Goal: Information Seeking & Learning: Learn about a topic

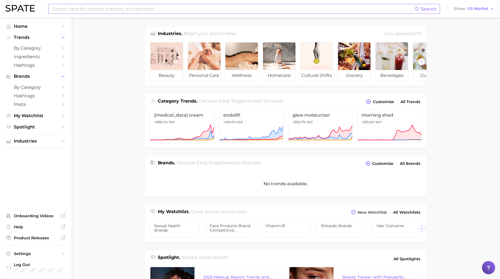
click at [241, 9] on input at bounding box center [233, 8] width 363 height 9
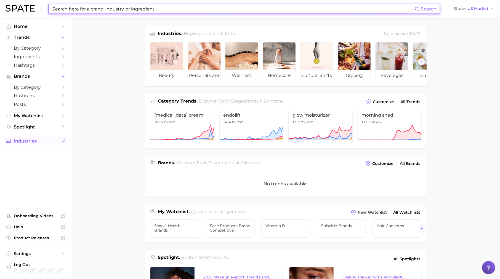
click at [59, 142] on button "Industries" at bounding box center [35, 141] width 63 height 8
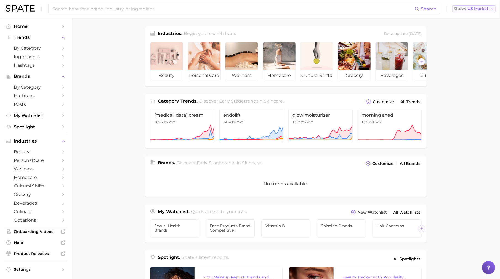
click at [475, 7] on span "US Market" at bounding box center [477, 8] width 21 height 3
click at [54, 65] on span "Hashtags" at bounding box center [36, 65] width 44 height 5
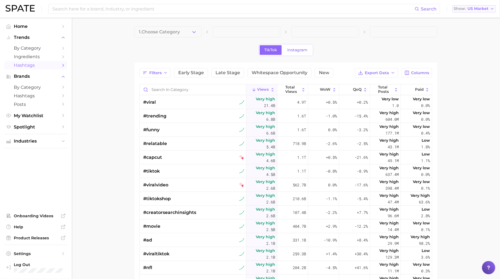
click at [482, 9] on span "US Market" at bounding box center [477, 8] width 21 height 3
click at [481, 30] on button "[GEOGRAPHIC_DATA]" at bounding box center [476, 28] width 48 height 10
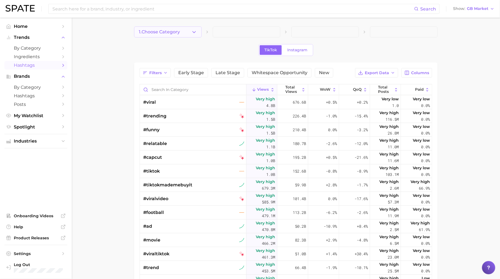
click at [174, 30] on span "1. Choose Category" at bounding box center [159, 32] width 41 height 5
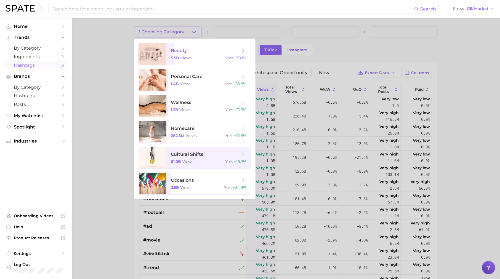
click at [181, 49] on span "beauty" at bounding box center [179, 50] width 16 height 5
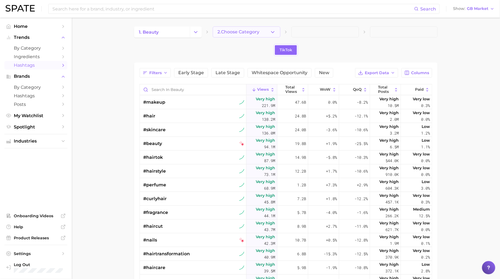
click at [231, 32] on span "2. Choose Category" at bounding box center [238, 32] width 42 height 5
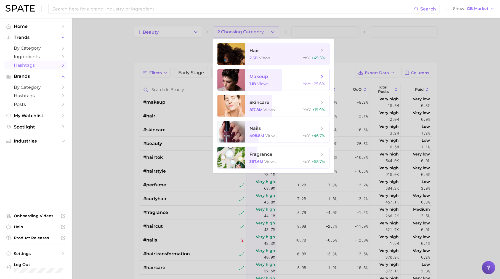
click at [262, 78] on span "makeup" at bounding box center [258, 76] width 18 height 5
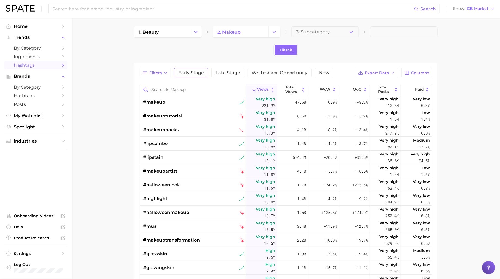
click at [191, 74] on span "Early Stage" at bounding box center [191, 73] width 26 height 4
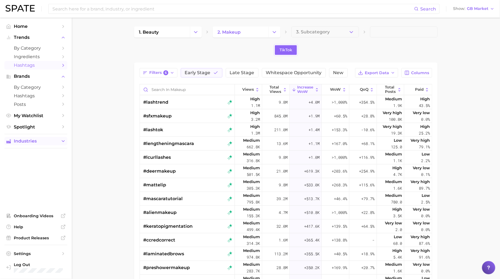
click at [64, 144] on icon "Sidebar" at bounding box center [63, 141] width 5 height 5
click at [49, 153] on span "beauty" at bounding box center [36, 151] width 44 height 5
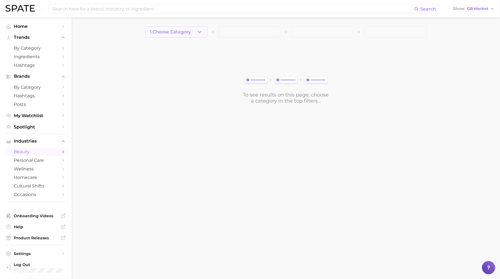
click at [196, 34] on button "1. Choose Category" at bounding box center [176, 31] width 62 height 11
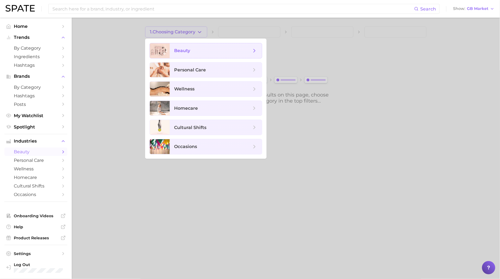
click at [196, 50] on span "beauty" at bounding box center [212, 51] width 77 height 6
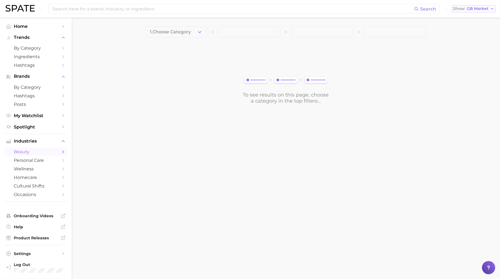
click at [483, 10] on span "GB Market" at bounding box center [478, 8] width 22 height 3
click at [476, 63] on button "Global" at bounding box center [476, 68] width 48 height 10
click at [196, 31] on button "1. Choose Category" at bounding box center [176, 31] width 62 height 11
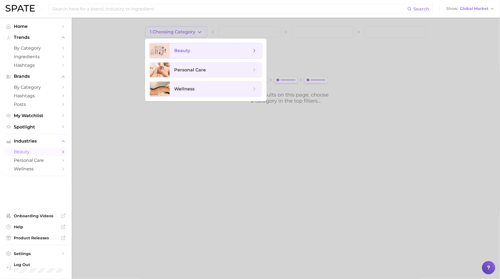
click at [193, 57] on span "beauty" at bounding box center [216, 50] width 92 height 15
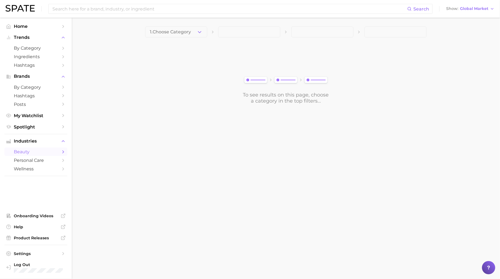
drag, startPoint x: 49, startPoint y: 31, endPoint x: 57, endPoint y: 31, distance: 7.4
click at [50, 31] on ul "Home Trends by Category Ingredients Hashtags Brands by Category Hashtags Posts …" at bounding box center [35, 76] width 63 height 109
click at [61, 27] on icon "Sidebar" at bounding box center [63, 26] width 5 height 5
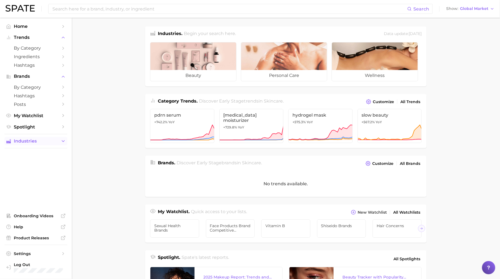
click at [59, 145] on button "Industries" at bounding box center [35, 141] width 63 height 8
click at [52, 154] on span "beauty" at bounding box center [36, 151] width 44 height 5
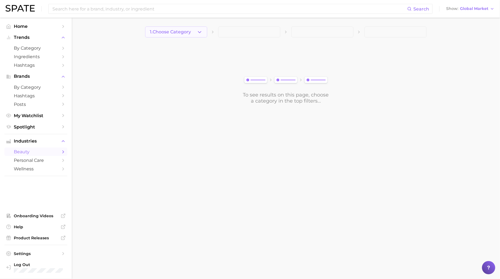
click at [182, 31] on span "1. Choose Category" at bounding box center [170, 32] width 41 height 5
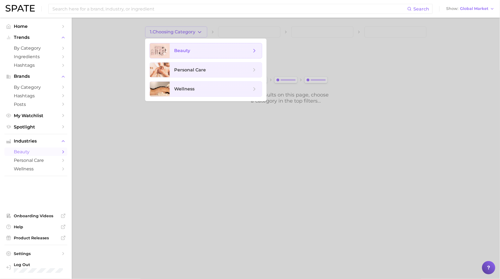
click at [189, 46] on span "beauty" at bounding box center [216, 50] width 92 height 15
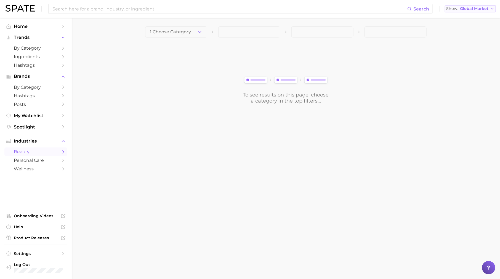
click at [486, 11] on button "Show Global Market" at bounding box center [470, 8] width 51 height 7
click at [482, 14] on button "[GEOGRAPHIC_DATA]" at bounding box center [470, 18] width 51 height 10
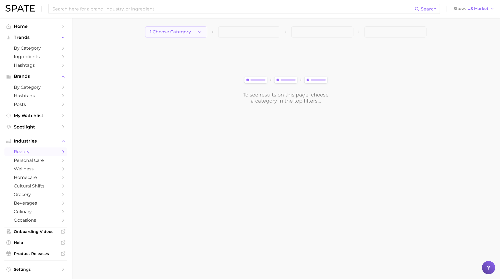
click at [199, 34] on icon "button" at bounding box center [200, 32] width 6 height 6
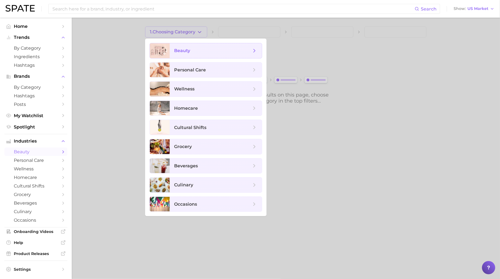
click at [202, 54] on span "beauty" at bounding box center [216, 50] width 92 height 15
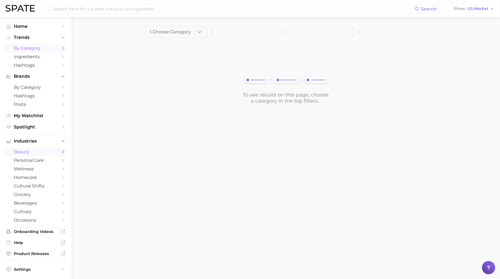
click at [60, 48] on link "by Category" at bounding box center [35, 48] width 63 height 9
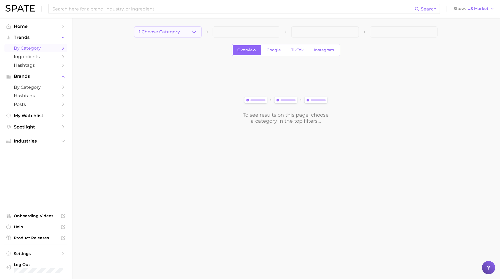
click at [154, 32] on span "1. Choose Category" at bounding box center [159, 32] width 41 height 5
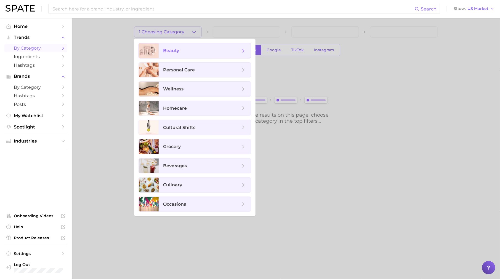
click at [164, 46] on span "beauty" at bounding box center [205, 50] width 92 height 15
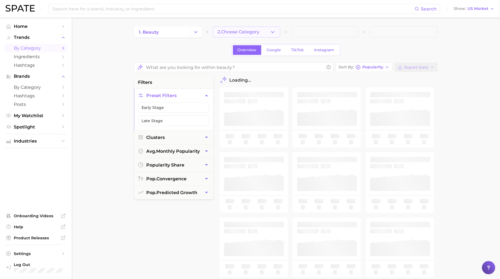
click at [269, 32] on button "2. Choose Category" at bounding box center [247, 31] width 68 height 11
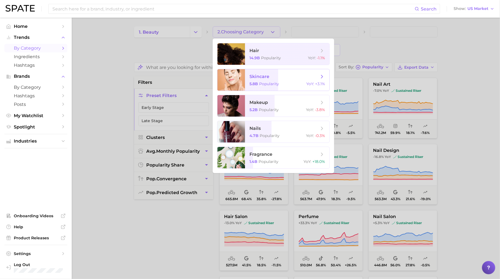
click at [278, 79] on span "skincare 5.8b Popularity YoY : +3.1%" at bounding box center [287, 80] width 84 height 22
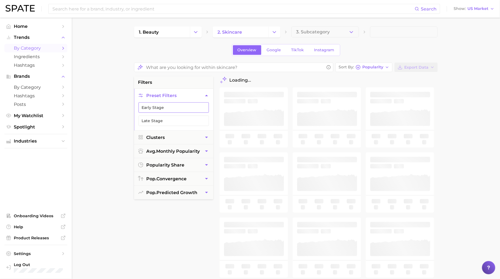
click at [206, 107] on button "Early Stage" at bounding box center [174, 107] width 70 height 10
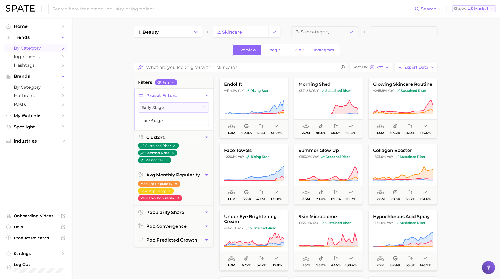
click at [489, 6] on button "Show US Market" at bounding box center [474, 8] width 44 height 7
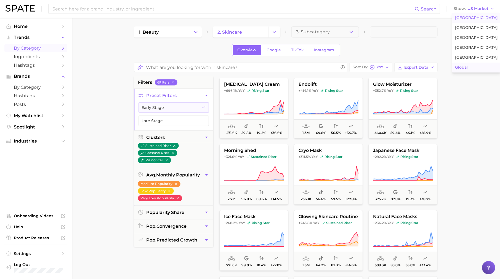
click at [475, 67] on button "Global" at bounding box center [476, 68] width 48 height 10
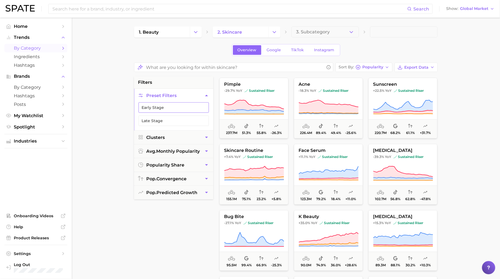
click at [199, 107] on button "Early Stage" at bounding box center [174, 107] width 70 height 10
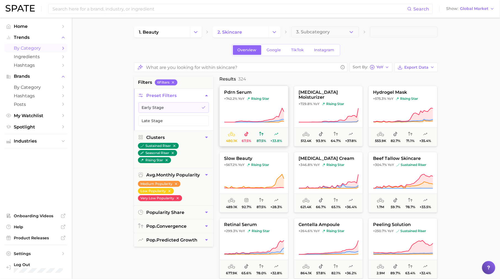
click at [263, 118] on icon at bounding box center [254, 115] width 60 height 15
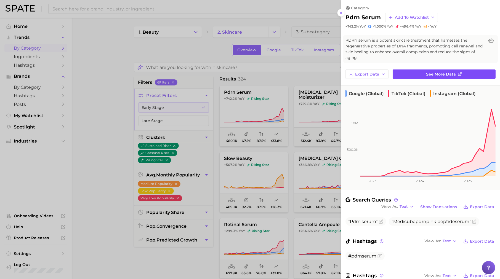
click at [422, 71] on link "See more data" at bounding box center [444, 74] width 103 height 9
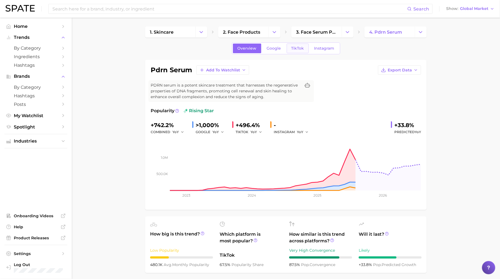
click at [300, 47] on span "TikTok" at bounding box center [297, 48] width 13 height 5
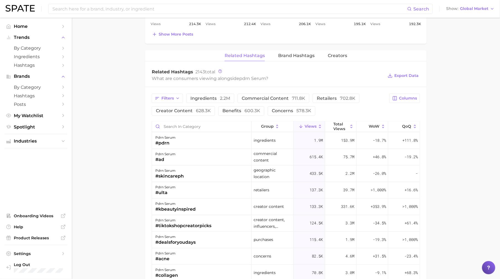
scroll to position [403, 0]
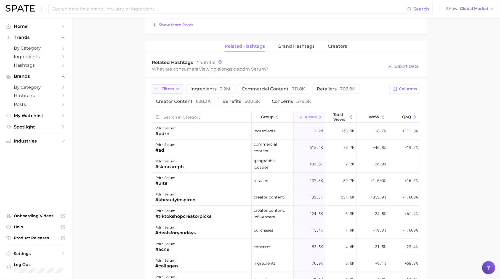
click at [169, 88] on span "Filters" at bounding box center [167, 89] width 12 height 5
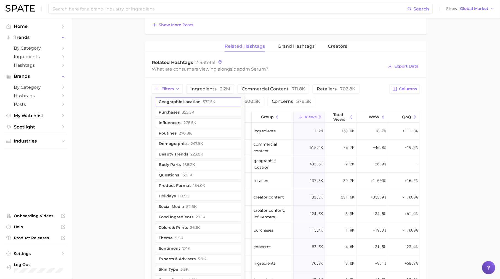
click at [172, 98] on button "geographic location 572.5k" at bounding box center [198, 102] width 86 height 9
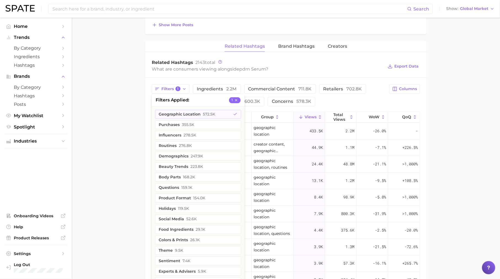
click at [118, 114] on main "1. skincare 2. face products 3. face serum products 4. pdrn serum Overview Goog…" at bounding box center [286, 20] width 428 height 811
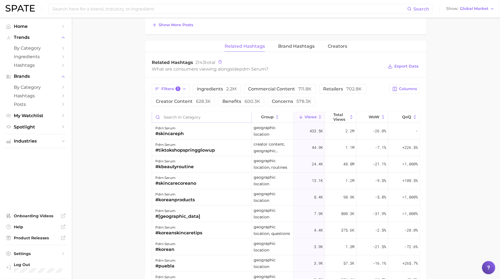
click at [170, 115] on input "Search in category" at bounding box center [201, 117] width 99 height 10
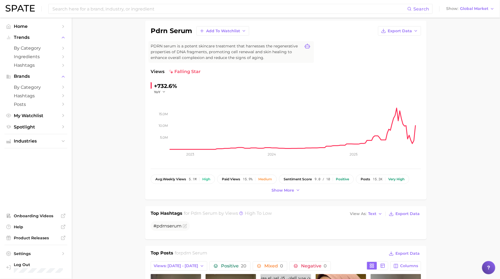
scroll to position [0, 0]
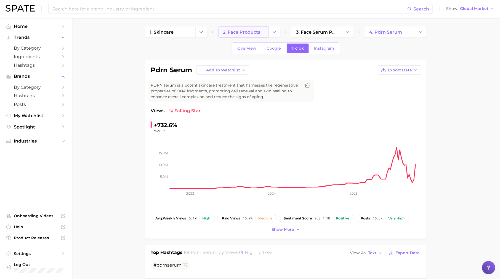
type input "netherlands"
click at [258, 31] on span "2. face products" at bounding box center [241, 32] width 37 height 5
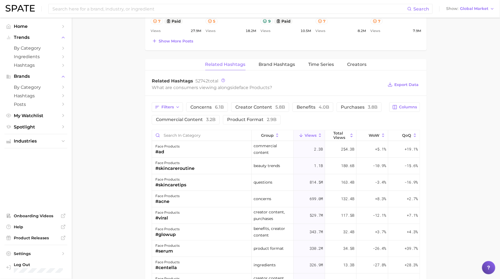
scroll to position [402, 0]
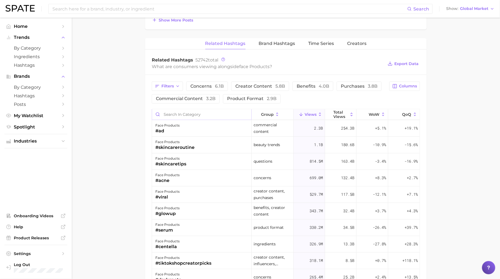
click at [211, 111] on input "Search in category" at bounding box center [201, 115] width 99 height 10
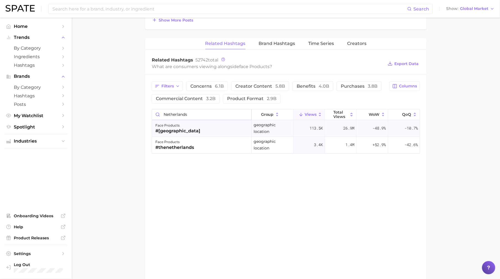
type input "netherlands"
click at [315, 125] on span "113.5k" at bounding box center [316, 128] width 13 height 7
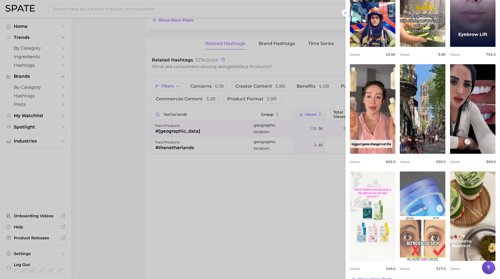
scroll to position [116, 0]
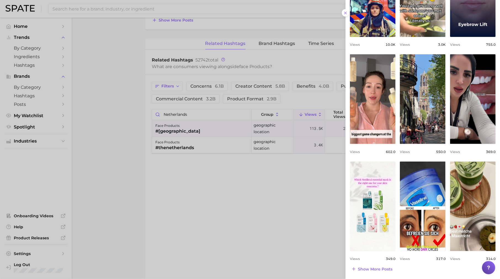
click at [280, 221] on div at bounding box center [250, 139] width 500 height 279
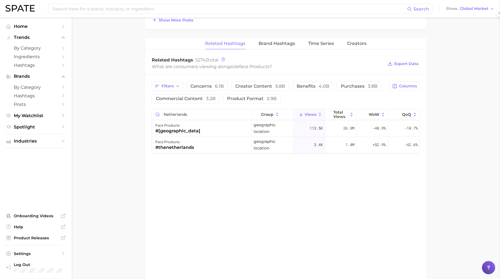
scroll to position [0, 0]
click at [147, 155] on div "Filters concerns 6.1b creator content 5.8b benefits 4.0b purchases 3.8b commerc…" at bounding box center [285, 118] width 281 height 86
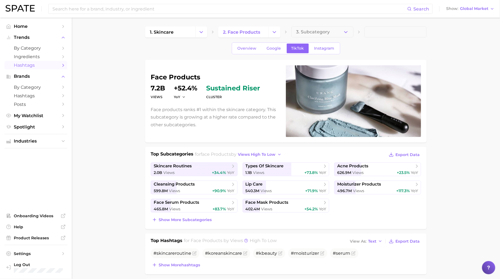
click at [43, 68] on span "Hashtags" at bounding box center [36, 65] width 44 height 5
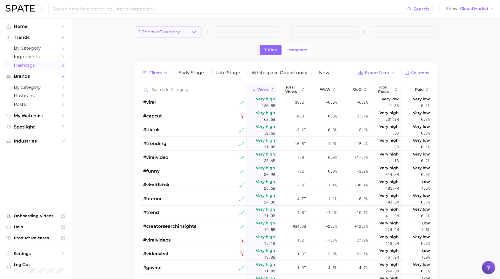
click at [181, 31] on button "1. Choose Category" at bounding box center [168, 31] width 68 height 11
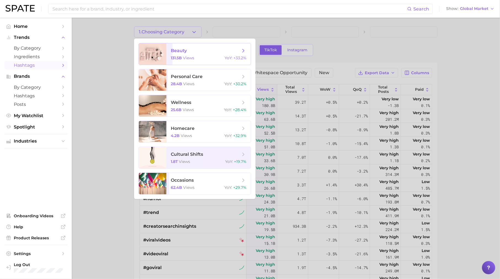
click at [195, 50] on span "beauty" at bounding box center [206, 51] width 70 height 6
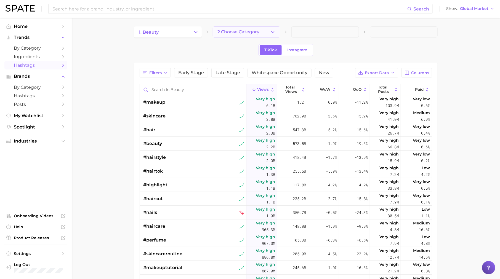
click at [241, 31] on span "2. Choose Category" at bounding box center [238, 32] width 42 height 5
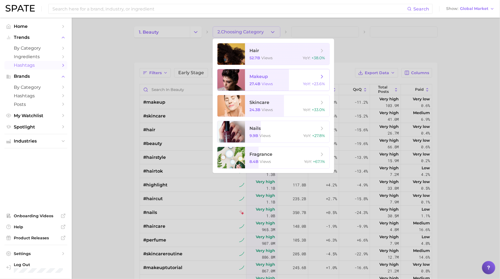
click at [278, 78] on span "makeup" at bounding box center [284, 77] width 70 height 6
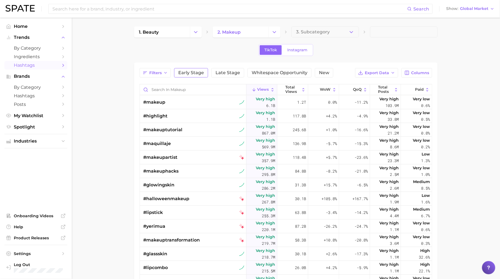
click at [191, 75] on span "Early Stage" at bounding box center [191, 73] width 26 height 4
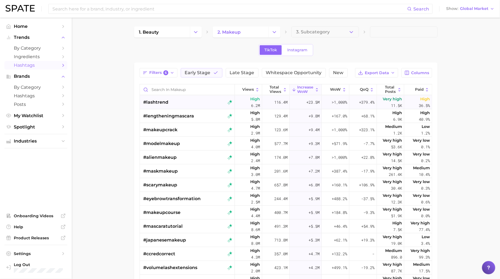
click at [194, 102] on div "#lashtrend" at bounding box center [187, 102] width 89 height 14
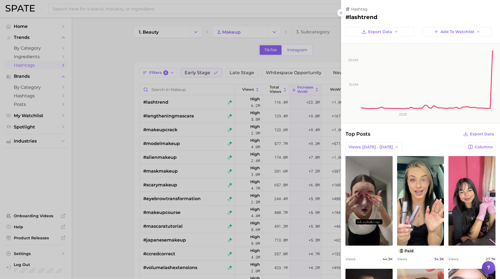
click at [289, 98] on div at bounding box center [250, 139] width 500 height 279
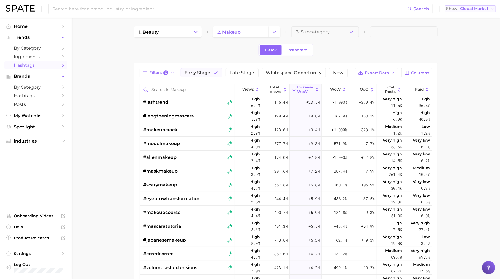
click at [477, 8] on span "Global Market" at bounding box center [474, 8] width 28 height 3
click at [472, 27] on span "[GEOGRAPHIC_DATA]" at bounding box center [469, 27] width 43 height 5
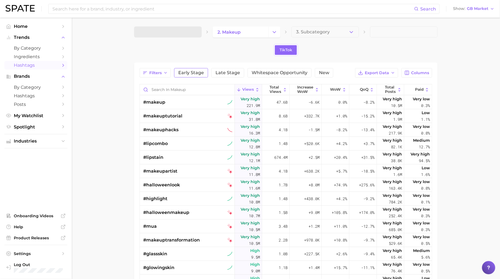
click at [186, 71] on span "Early Stage" at bounding box center [191, 73] width 26 height 4
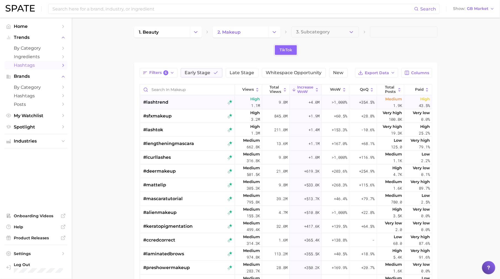
click at [180, 102] on div "#lashtrend" at bounding box center [187, 102] width 89 height 14
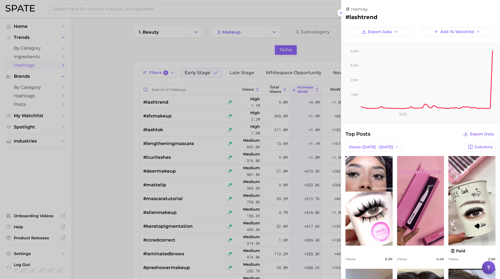
click at [203, 187] on div at bounding box center [250, 139] width 500 height 279
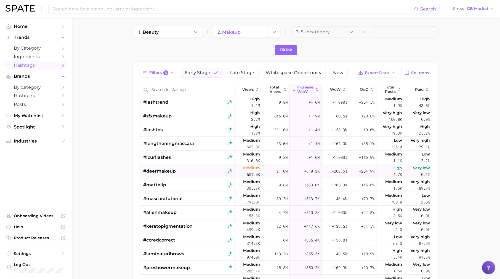
click at [184, 174] on div "#deermakeup" at bounding box center [187, 171] width 89 height 14
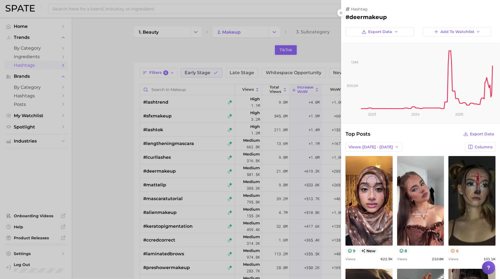
click at [182, 206] on div at bounding box center [250, 139] width 500 height 279
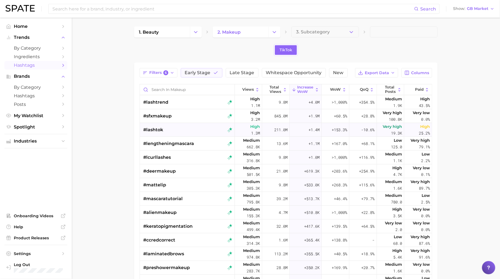
click at [166, 129] on div "#lashtok" at bounding box center [187, 130] width 89 height 14
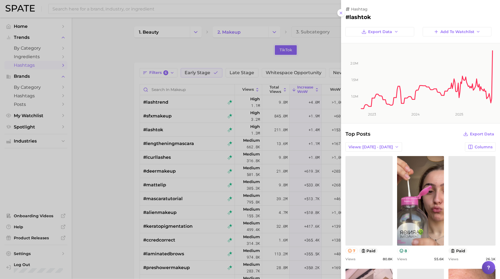
click at [167, 100] on div at bounding box center [250, 139] width 500 height 279
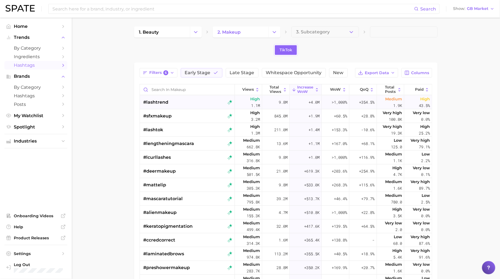
click at [165, 103] on span "#lashtrend" at bounding box center [155, 102] width 25 height 7
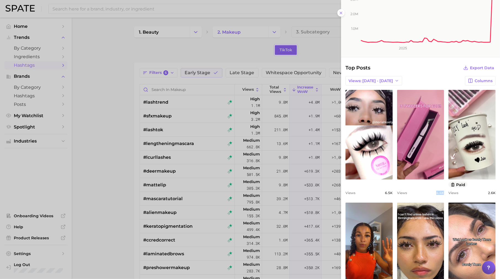
drag, startPoint x: 436, startPoint y: 193, endPoint x: 445, endPoint y: 193, distance: 9.1
click at [445, 193] on div "view post on TikTok Views 6.5k view post on TikTok Views 4.4k view post on TikT…" at bounding box center [420, 199] width 150 height 218
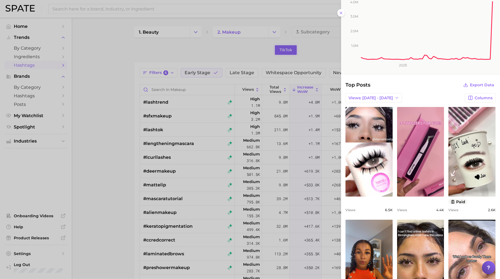
click at [199, 6] on div at bounding box center [250, 139] width 500 height 279
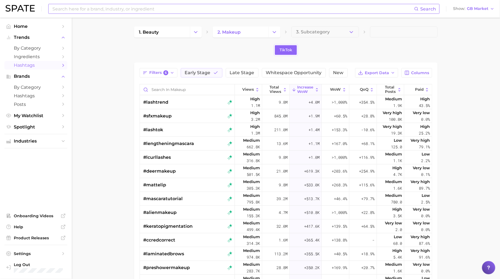
click at [213, 10] on input at bounding box center [233, 8] width 362 height 9
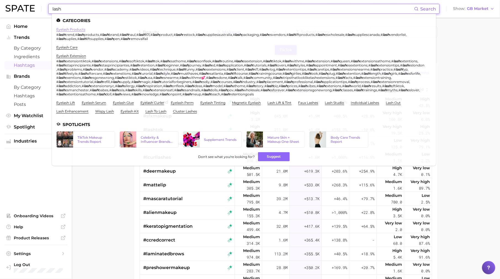
type input "lash"
click at [71, 27] on link "eyelash products" at bounding box center [70, 29] width 29 height 4
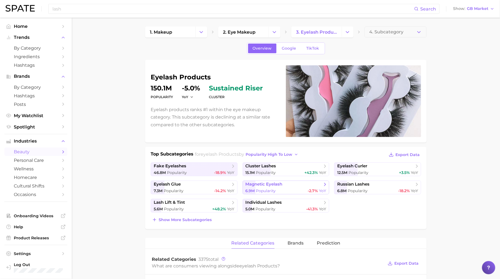
click at [264, 187] on link "magnetic eyelash 6.9m Popularity -2.7% YoY" at bounding box center [286, 188] width 87 height 14
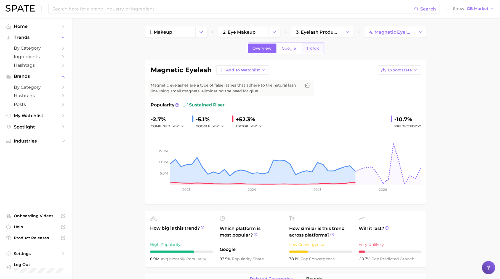
click at [312, 47] on span "TikTok" at bounding box center [313, 48] width 13 height 5
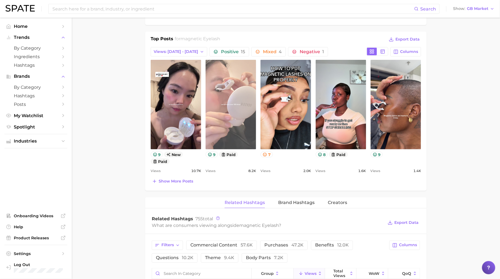
scroll to position [275, 0]
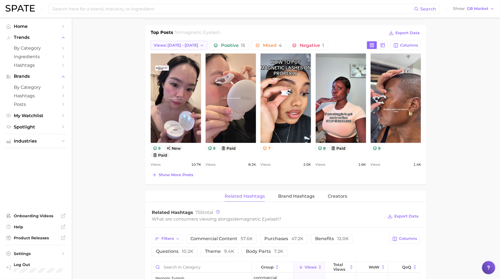
click at [191, 44] on span "Views: [DATE] - [DATE]" at bounding box center [176, 45] width 44 height 5
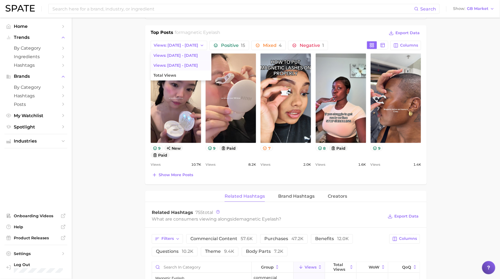
click at [190, 66] on button "Views: [DATE] - [DATE]" at bounding box center [181, 66] width 61 height 10
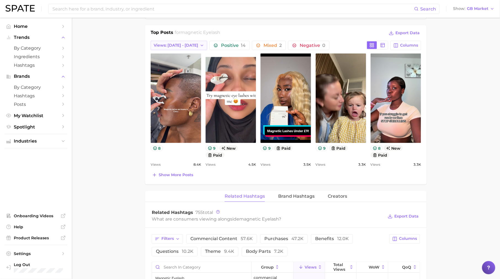
scroll to position [0, 0]
click at [184, 45] on span "Views: [DATE] - [DATE]" at bounding box center [176, 45] width 44 height 5
click at [190, 74] on button "Total Views" at bounding box center [181, 76] width 61 height 10
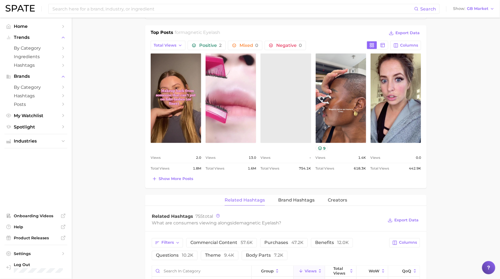
drag, startPoint x: 184, startPoint y: 177, endPoint x: 184, endPoint y: 157, distance: 19.3
click at [184, 177] on span "Show more posts" at bounding box center [176, 179] width 34 height 5
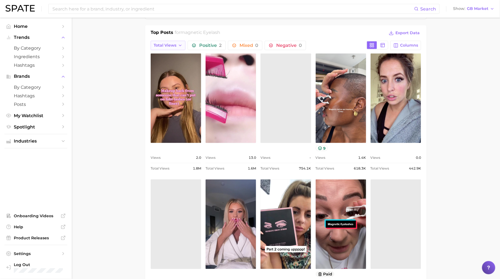
click at [176, 43] on span "Total Views" at bounding box center [165, 45] width 23 height 5
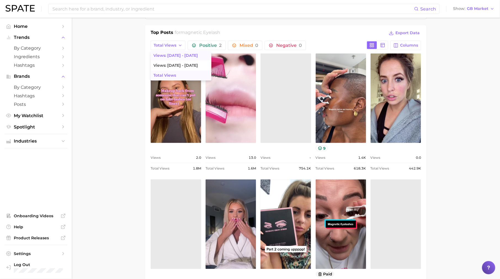
click at [180, 55] on span "Views: [DATE] - [DATE]" at bounding box center [175, 55] width 44 height 5
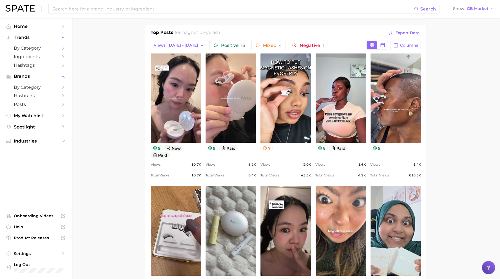
click at [156, 147] on icon at bounding box center [155, 149] width 4 height 4
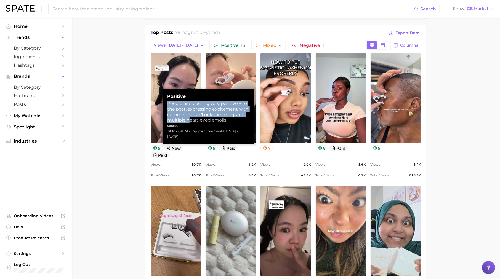
drag, startPoint x: 168, startPoint y: 103, endPoint x: 188, endPoint y: 119, distance: 25.4
click at [188, 119] on div "People are reacting very positively to the post, expressing excitement with com…" at bounding box center [208, 112] width 83 height 22
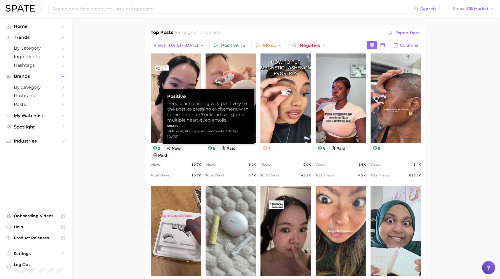
click at [115, 192] on main "1. makeup 2. eye makeup 3. eyelash products 4. magnetic eyelash Overview Google…" at bounding box center [286, 227] width 428 height 969
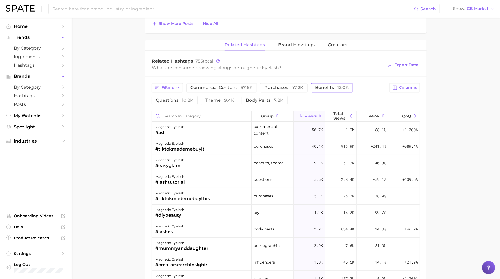
click at [317, 86] on span "benefits 12.0k" at bounding box center [332, 88] width 34 height 4
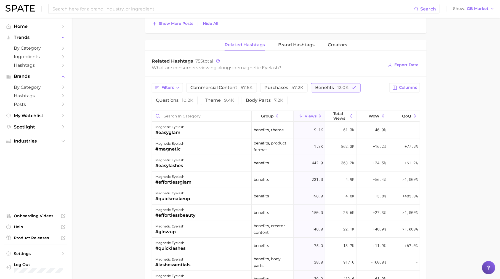
click at [342, 83] on button "benefits 12.0k" at bounding box center [336, 87] width 50 height 9
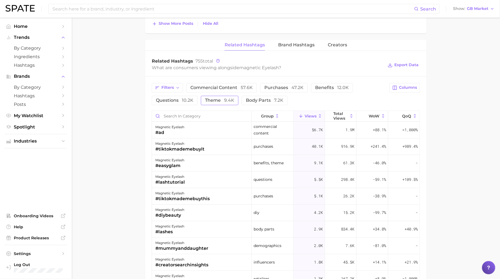
click at [211, 98] on span "theme 9.4k" at bounding box center [219, 100] width 29 height 4
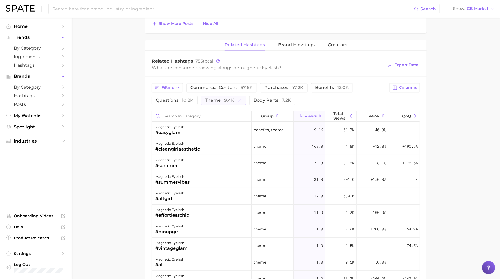
click at [211, 98] on span "theme 9.4k" at bounding box center [219, 100] width 29 height 4
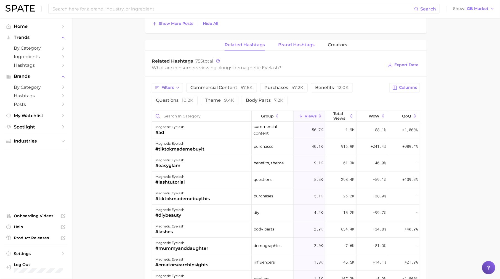
click at [298, 42] on span "Brand Hashtags" at bounding box center [296, 44] width 36 height 5
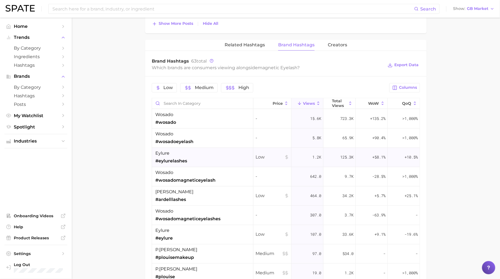
click at [251, 164] on div "eylure #eylurelashes" at bounding box center [202, 157] width 101 height 19
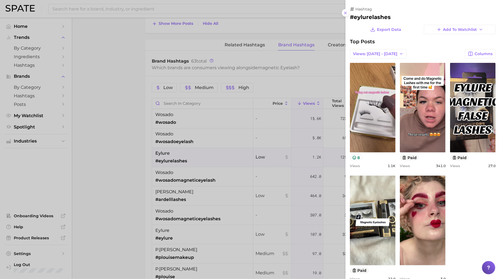
click at [280, 142] on div at bounding box center [250, 139] width 500 height 279
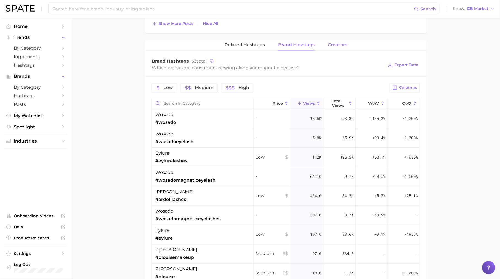
click at [331, 42] on span "Creators" at bounding box center [337, 44] width 19 height 5
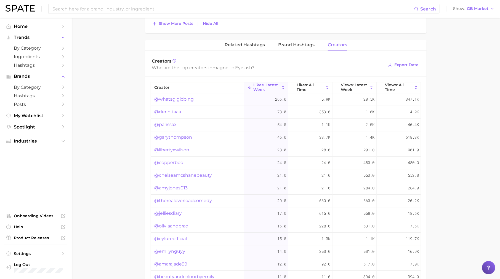
click at [183, 186] on link "@amyjones013" at bounding box center [170, 188] width 33 height 7
click at [181, 147] on link "@libertyxwilson" at bounding box center [171, 150] width 35 height 7
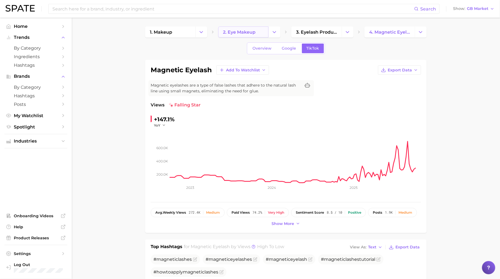
click at [233, 31] on span "2. eye makeup" at bounding box center [239, 32] width 33 height 5
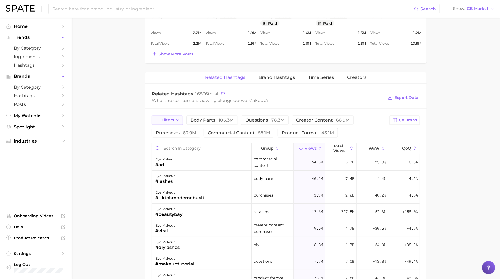
click at [172, 118] on span "Filters" at bounding box center [167, 120] width 12 height 5
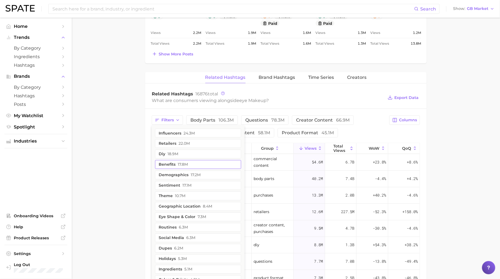
click at [179, 163] on span "17.8m" at bounding box center [183, 165] width 10 height 4
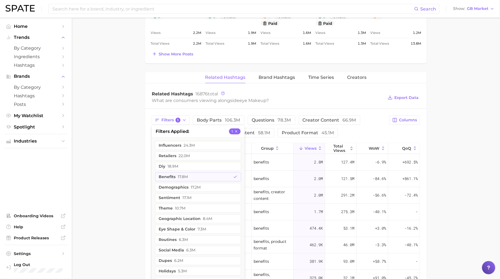
click at [134, 180] on main "1. makeup 2. eye makeup 3. Subcategory Overview Google TikTok eye makeup Views …" at bounding box center [286, 57] width 428 height 798
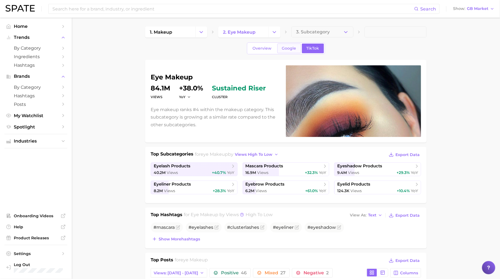
click at [284, 49] on span "Google" at bounding box center [289, 48] width 14 height 5
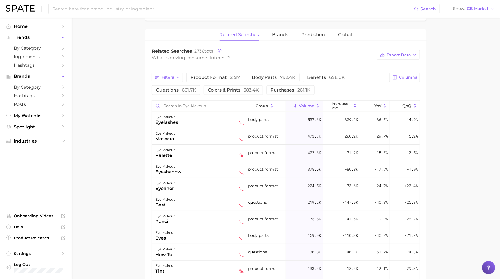
scroll to position [235, 0]
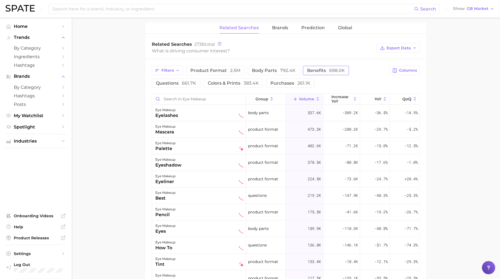
click at [320, 69] on span "benefits 698.0k" at bounding box center [326, 70] width 38 height 5
click at [349, 98] on span "increase YoY" at bounding box center [341, 99] width 20 height 9
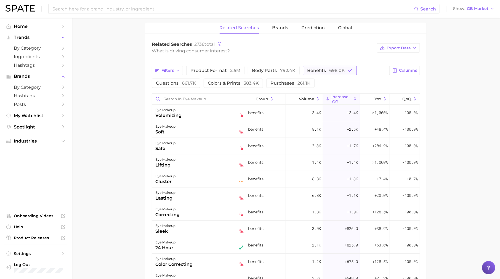
click at [340, 73] on button "benefits 698.0k" at bounding box center [330, 70] width 54 height 9
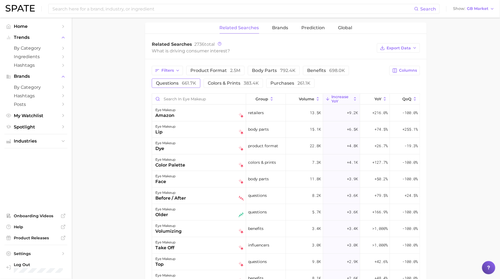
click at [175, 81] on span "questions 661.7k" at bounding box center [176, 83] width 40 height 5
click at [204, 133] on div "eye makeup older" at bounding box center [199, 129] width 88 height 12
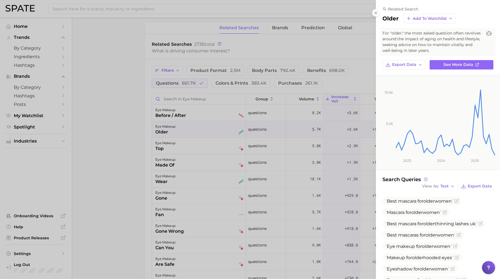
scroll to position [50, 0]
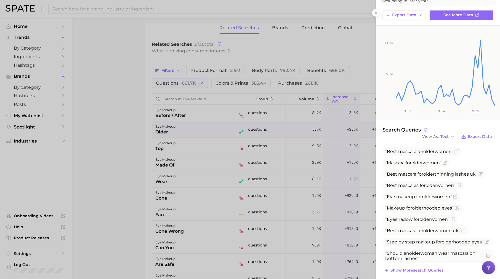
drag, startPoint x: 416, startPoint y: 150, endPoint x: 468, endPoint y: 159, distance: 52.9
click at [468, 159] on ul "Best mascara for older women Mascara for older women Best mascara for older thi…" at bounding box center [437, 205] width 111 height 116
click at [433, 170] on span "Best mascara for older thinning lashes uk" at bounding box center [433, 174] width 103 height 9
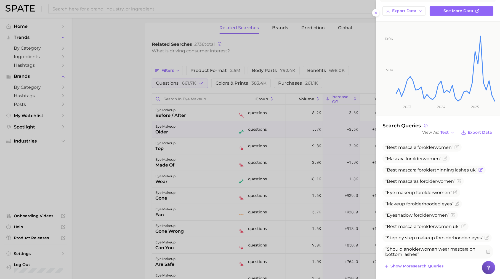
scroll to position [54, 0]
click at [272, 184] on div at bounding box center [250, 139] width 500 height 279
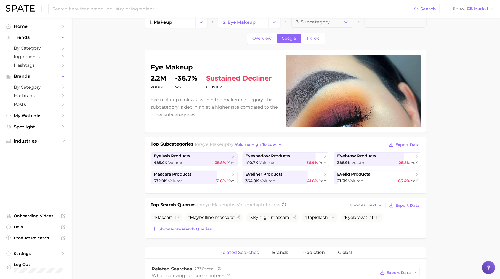
scroll to position [0, 0]
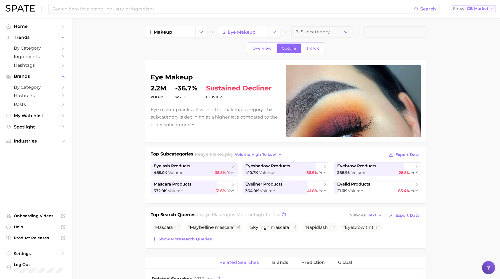
click at [475, 9] on span "GB Market" at bounding box center [478, 8] width 22 height 3
click at [475, 14] on button "[GEOGRAPHIC_DATA]" at bounding box center [476, 18] width 48 height 10
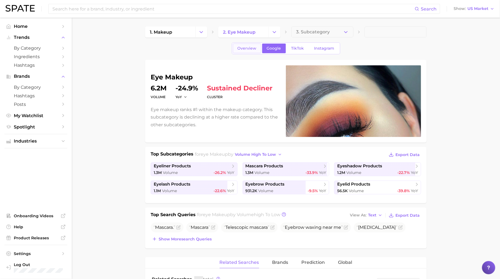
click at [254, 47] on span "Overview" at bounding box center [247, 48] width 19 height 5
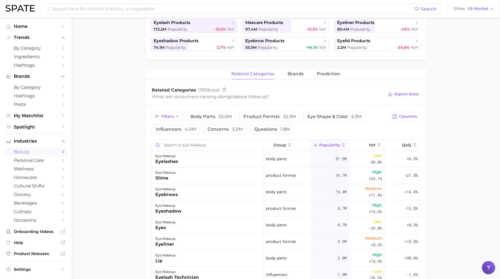
scroll to position [144, 0]
click at [271, 126] on span "questions 1.8m" at bounding box center [272, 128] width 36 height 4
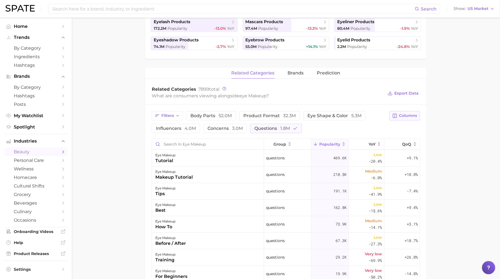
click at [401, 113] on span "Columns" at bounding box center [408, 115] width 18 height 5
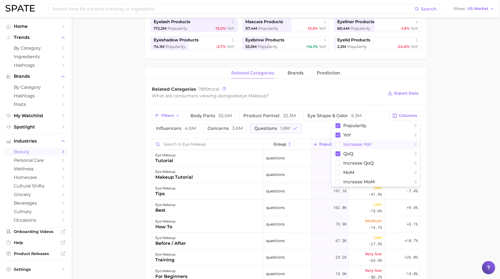
click at [390, 141] on button "Increase YoY" at bounding box center [376, 144] width 88 height 9
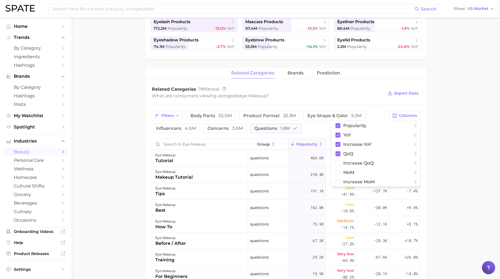
click at [443, 148] on main "1. makeup 2. eye makeup 3. Subcategory Overview Google TikTok Instagram eye mak…" at bounding box center [286, 162] width 428 height 579
click at [376, 142] on span "Increase YoY" at bounding box center [372, 144] width 17 height 9
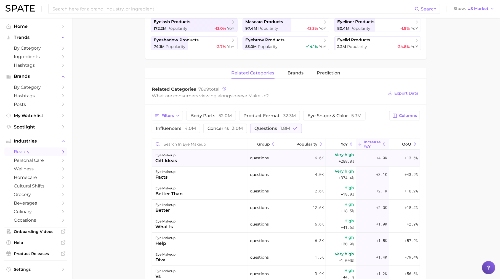
click at [203, 162] on div "eye makeup gift ideas" at bounding box center [200, 158] width 96 height 17
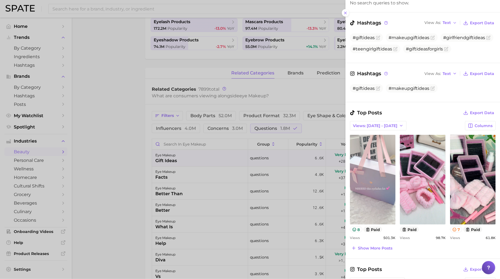
scroll to position [117, 0]
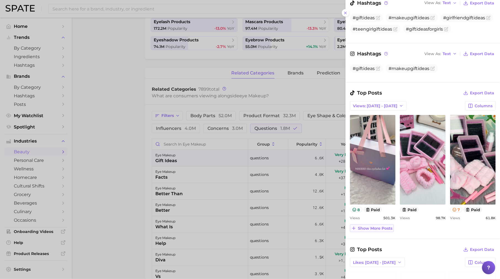
click at [373, 226] on span "Show more posts" at bounding box center [375, 228] width 34 height 5
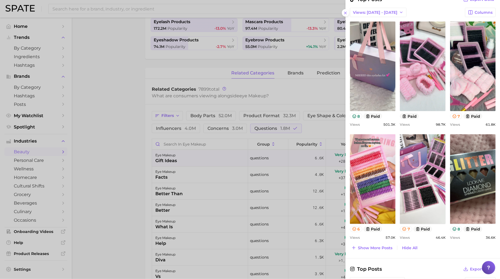
scroll to position [213, 0]
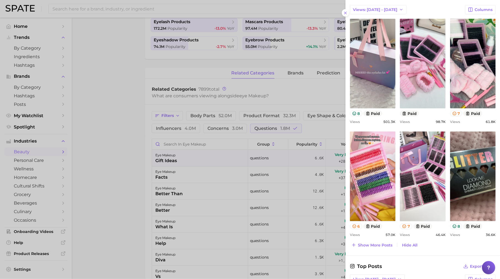
click at [135, 79] on div at bounding box center [250, 139] width 500 height 279
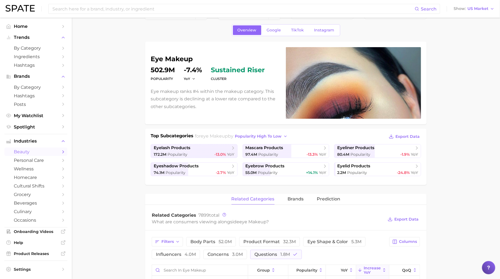
scroll to position [0, 0]
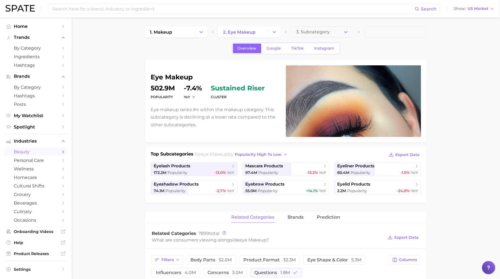
click at [39, 153] on span "beauty" at bounding box center [36, 151] width 44 height 5
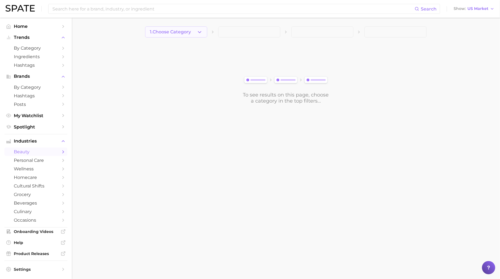
click at [203, 32] on button "1. Choose Category" at bounding box center [176, 31] width 62 height 11
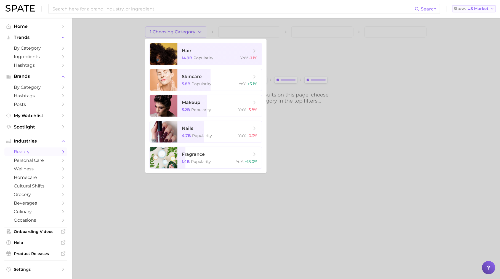
click at [478, 9] on span "US Market" at bounding box center [477, 8] width 21 height 3
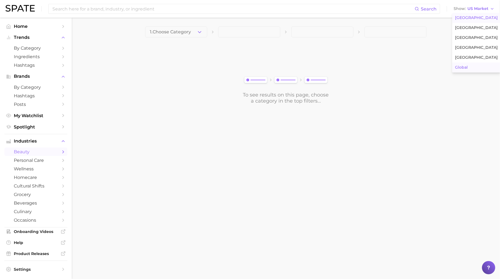
click at [465, 66] on span "Global" at bounding box center [461, 67] width 13 height 5
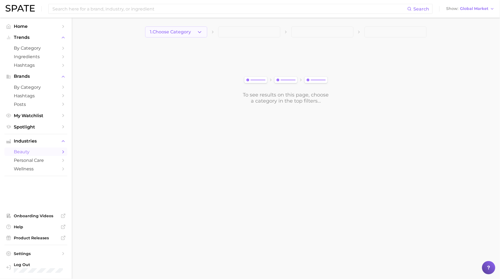
click at [196, 32] on button "1. Choose Category" at bounding box center [176, 31] width 62 height 11
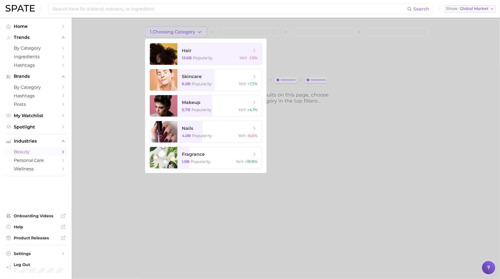
click at [486, 10] on span "Global Market" at bounding box center [474, 8] width 28 height 3
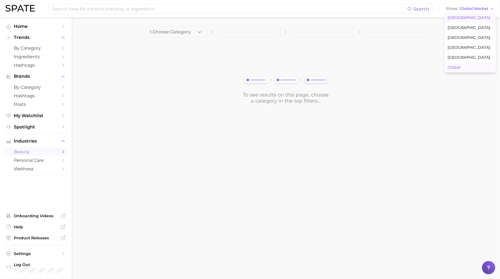
click at [484, 17] on button "[GEOGRAPHIC_DATA]" at bounding box center [470, 18] width 51 height 10
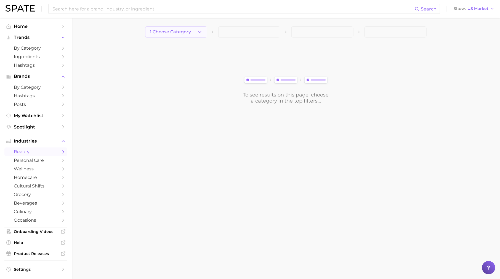
click at [190, 35] on button "1. Choose Category" at bounding box center [176, 31] width 62 height 11
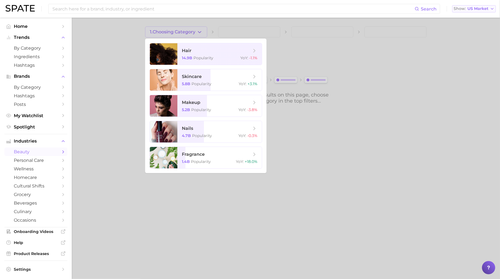
click at [485, 10] on span "US Market" at bounding box center [477, 8] width 21 height 3
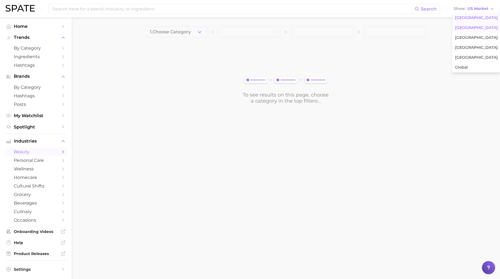
click at [486, 27] on span "[GEOGRAPHIC_DATA]" at bounding box center [476, 27] width 43 height 5
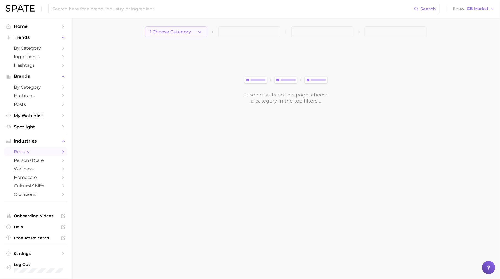
click at [190, 33] on span "1. Choose Category" at bounding box center [170, 32] width 41 height 5
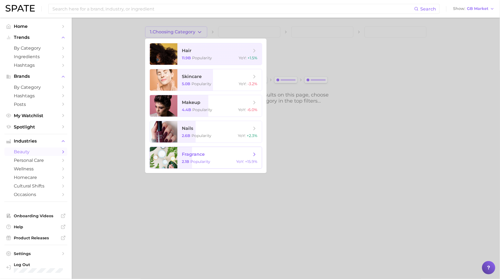
click at [206, 158] on span "fragrance 2.1b Popularity YoY : +15.9%" at bounding box center [219, 158] width 84 height 22
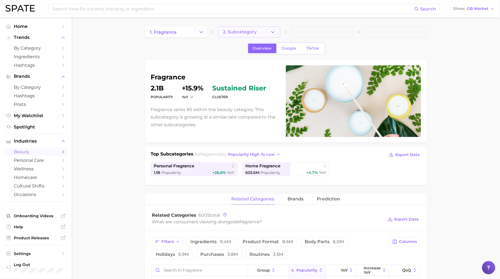
click at [253, 33] on span "2. Subcategory" at bounding box center [240, 32] width 34 height 5
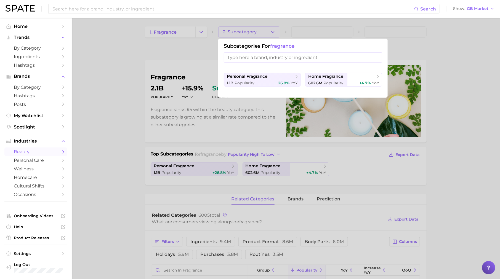
click at [198, 37] on div at bounding box center [250, 139] width 500 height 279
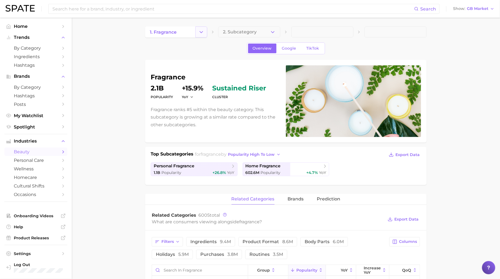
click at [203, 33] on icon "Change Category" at bounding box center [201, 32] width 6 height 6
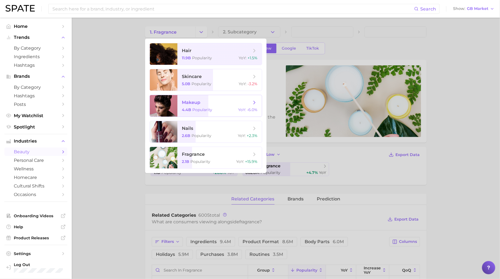
click at [205, 109] on span "Popularity" at bounding box center [202, 109] width 20 height 5
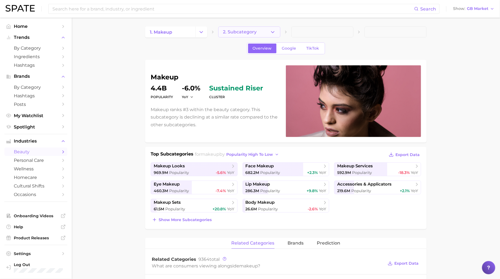
click at [278, 34] on button "2. Subcategory" at bounding box center [249, 31] width 62 height 11
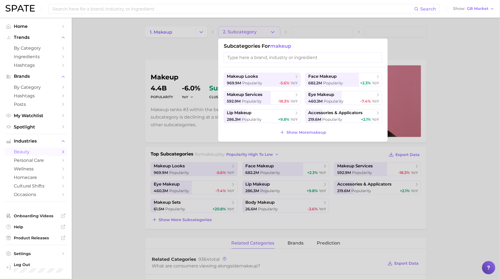
drag, startPoint x: 165, startPoint y: 113, endPoint x: 188, endPoint y: 73, distance: 46.5
click at [165, 113] on div at bounding box center [250, 139] width 500 height 279
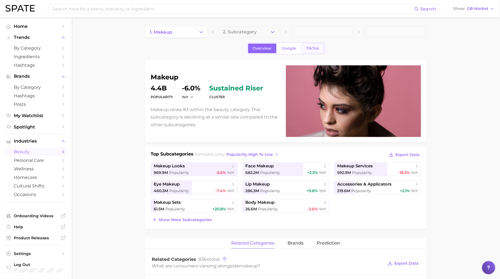
click at [312, 47] on span "TikTok" at bounding box center [313, 48] width 13 height 5
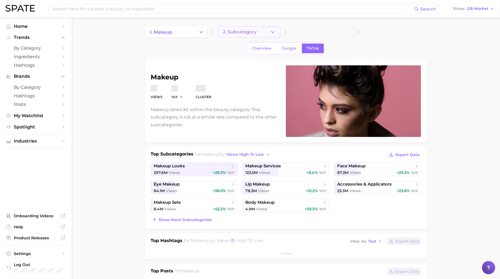
click at [259, 35] on button "2. Subcategory" at bounding box center [249, 31] width 62 height 11
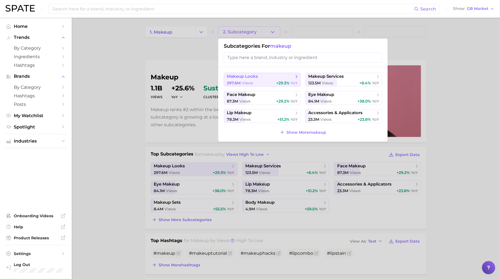
click at [259, 77] on span "makeup looks" at bounding box center [260, 77] width 67 height 6
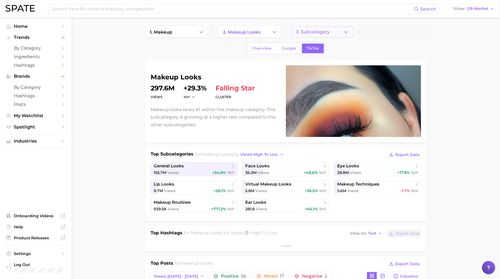
click at [311, 29] on button "3. Subcategory" at bounding box center [322, 31] width 62 height 11
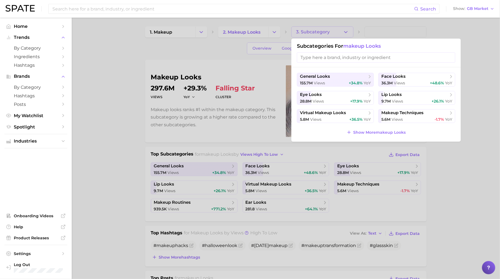
click at [253, 78] on div at bounding box center [250, 139] width 500 height 279
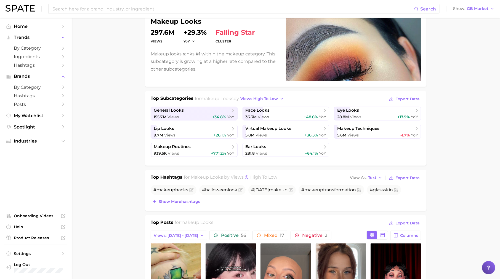
scroll to position [55, 0]
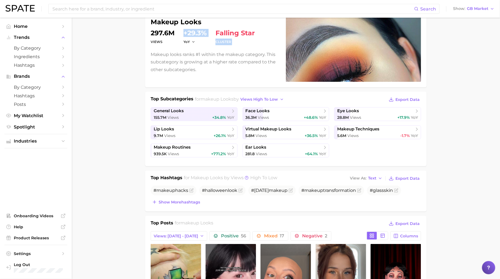
drag, startPoint x: 185, startPoint y: 34, endPoint x: 212, endPoint y: 34, distance: 27.0
click at [212, 34] on dl "Views 297.6m YoY +29.3% cluster falling star" at bounding box center [215, 37] width 129 height 15
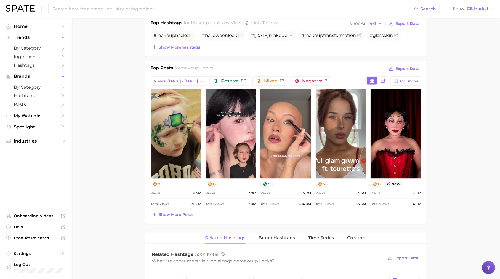
scroll to position [294, 0]
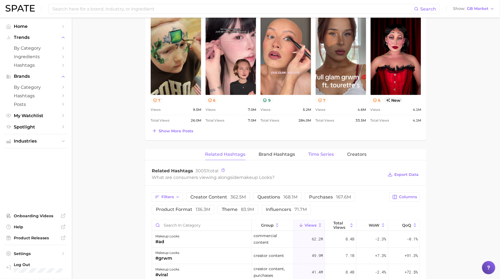
click at [331, 152] on span "Time Series" at bounding box center [321, 154] width 26 height 5
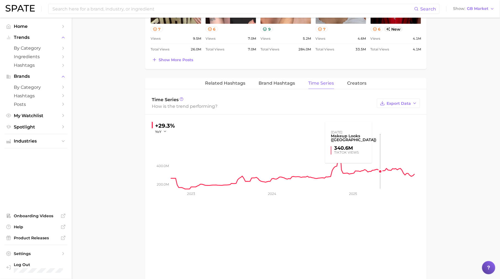
scroll to position [359, 0]
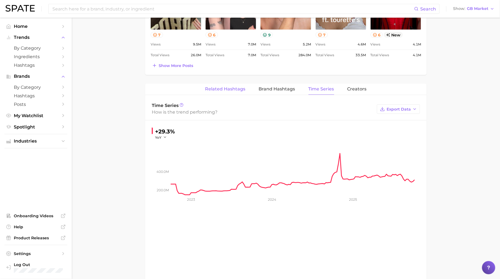
click at [235, 93] on button "Related Hashtags" at bounding box center [225, 89] width 40 height 11
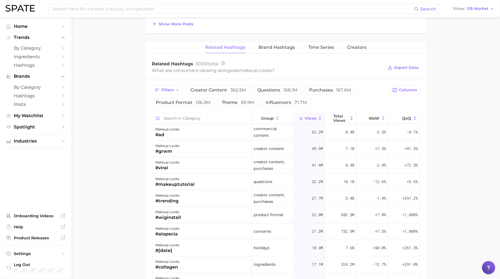
scroll to position [401, 0]
click at [180, 86] on button "Filters" at bounding box center [167, 90] width 31 height 9
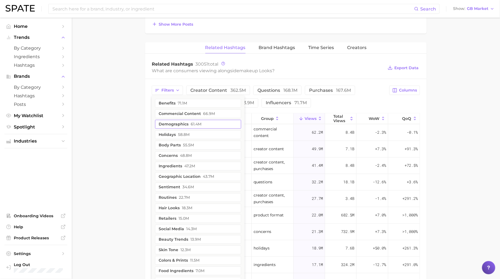
click at [182, 122] on button "demographics 61.4m" at bounding box center [198, 124] width 86 height 9
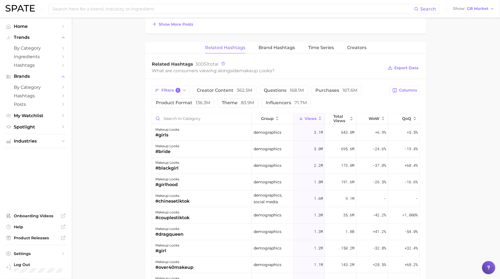
click at [366, 101] on div "Filters 1 creator content 362.5m questions 168.1m purchases 167.6m product form…" at bounding box center [269, 97] width 234 height 22
click at [403, 88] on span "Columns" at bounding box center [408, 90] width 18 height 5
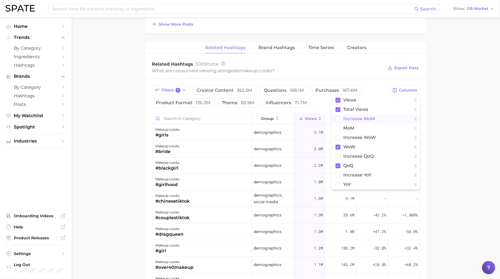
click at [377, 118] on button "increase MoM" at bounding box center [376, 119] width 88 height 9
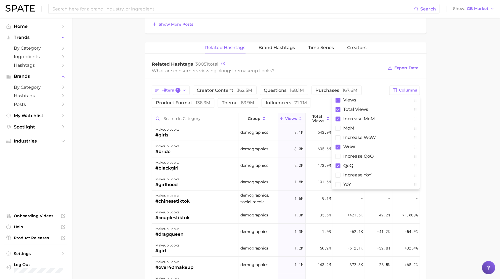
click at [454, 118] on main "1. makeup 2. makeup looks 3. Subcategory Overview Google TikTok makeup looks Vi…" at bounding box center [286, 22] width 428 height 810
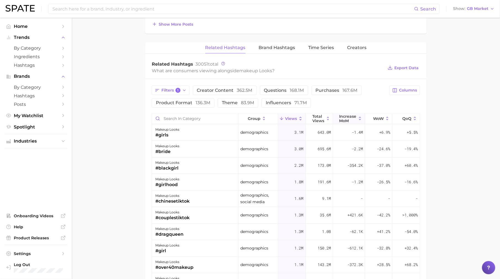
click at [352, 119] on span "increase MoM" at bounding box center [347, 119] width 17 height 9
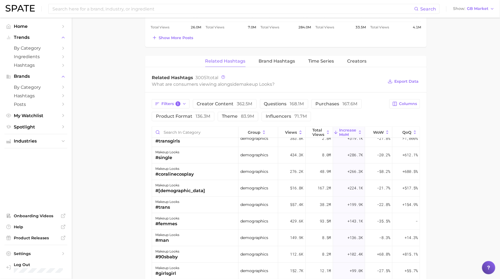
scroll to position [387, 0]
click at [289, 62] on span "Brand Hashtags" at bounding box center [277, 61] width 36 height 5
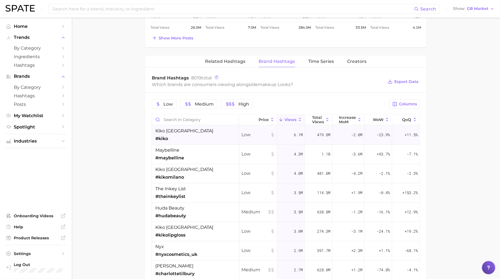
click at [255, 132] on span "Low" at bounding box center [257, 135] width 33 height 7
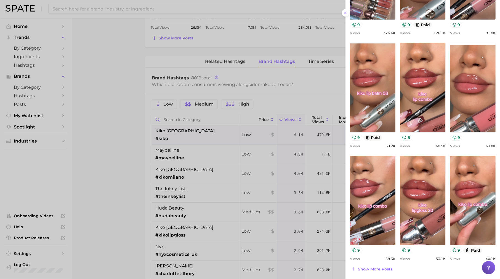
scroll to position [133, 0]
click at [255, 167] on div at bounding box center [250, 139] width 500 height 279
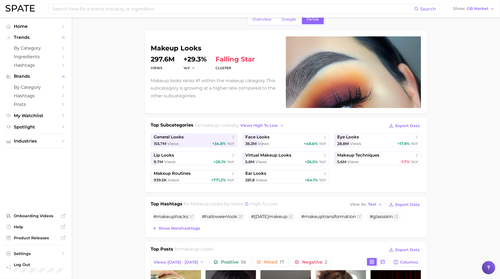
scroll to position [6, 0]
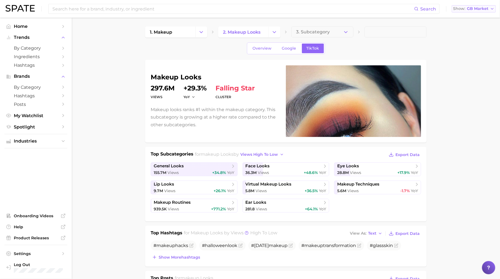
click at [486, 9] on span "GB Market" at bounding box center [478, 8] width 22 height 3
click at [482, 9] on span "GB Market" at bounding box center [478, 8] width 22 height 3
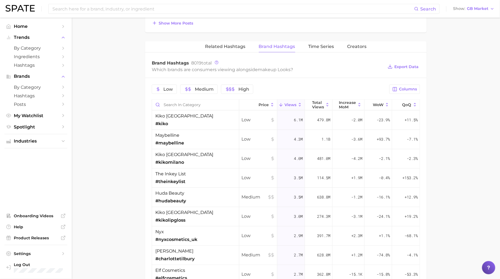
scroll to position [410, 0]
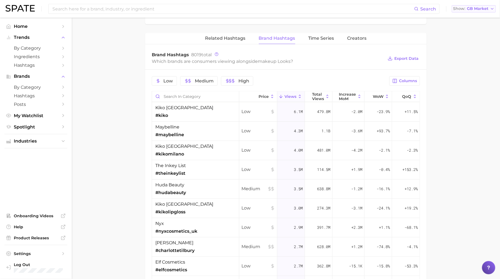
click at [479, 9] on span "GB Market" at bounding box center [478, 8] width 22 height 3
click at [469, 65] on button "Global" at bounding box center [476, 68] width 48 height 10
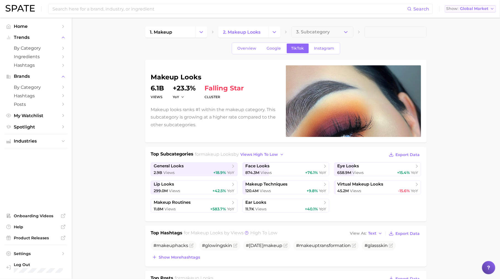
click at [486, 9] on span "Global Market" at bounding box center [474, 8] width 28 height 3
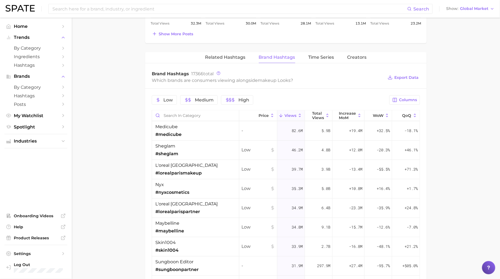
scroll to position [391, 0]
click at [230, 55] on span "Related Hashtags" at bounding box center [225, 57] width 40 height 5
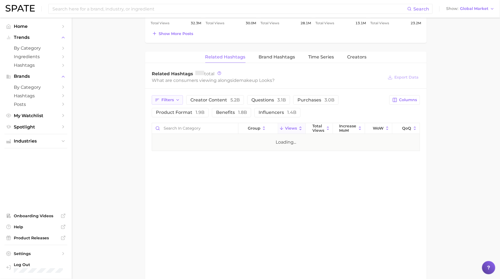
click at [169, 99] on span "Filters" at bounding box center [167, 100] width 12 height 5
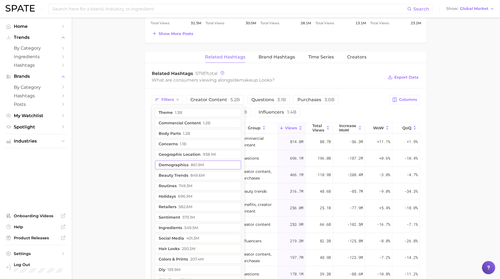
click at [182, 163] on button "demographics 861.9m" at bounding box center [198, 165] width 86 height 9
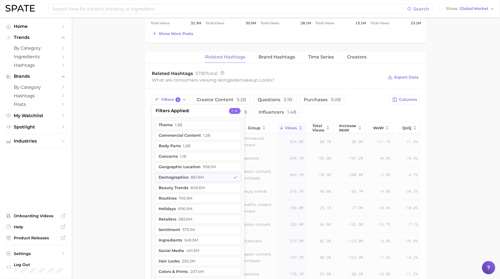
click at [124, 156] on main "1. makeup 2. makeup looks 3. Subcategory Overview Google TikTok Instagram makeu…" at bounding box center [286, 31] width 428 height 810
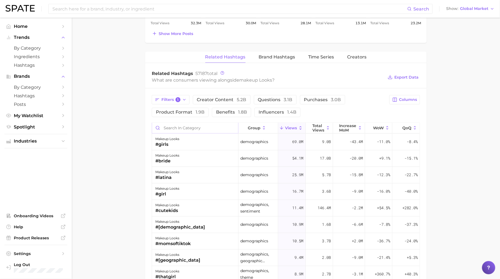
click at [196, 128] on input "Search in category" at bounding box center [195, 128] width 86 height 10
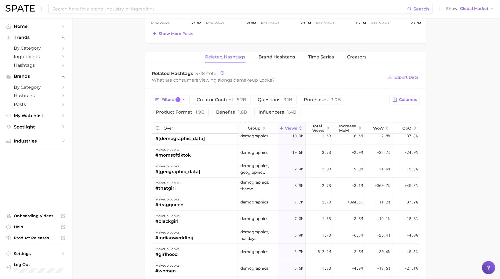
scroll to position [0, 0]
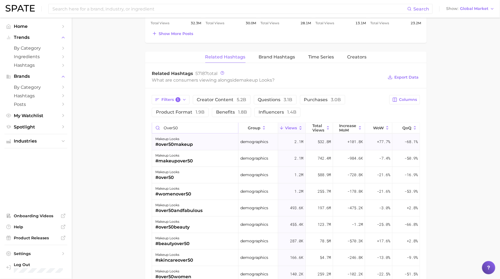
type input "over50"
click at [178, 138] on div "makeup looks" at bounding box center [174, 139] width 38 height 7
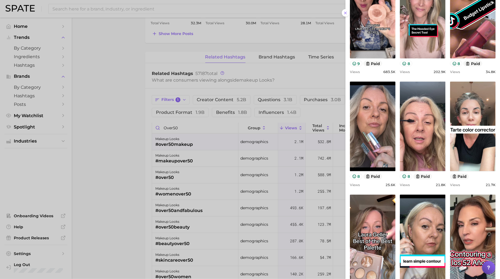
click at [237, 161] on div at bounding box center [250, 139] width 500 height 279
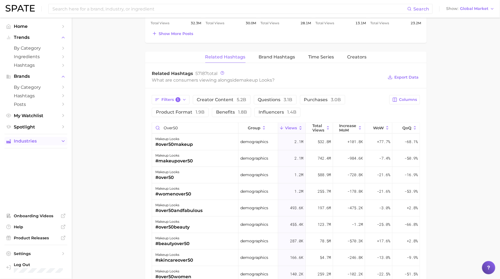
click at [37, 143] on span "Industries" at bounding box center [36, 141] width 44 height 5
click at [100, 137] on main "1. makeup 2. makeup looks 3. Subcategory Overview Google TikTok Instagram makeu…" at bounding box center [286, 31] width 428 height 810
click at [480, 6] on button "Show Global Market" at bounding box center [470, 8] width 51 height 7
click at [478, 13] on button "[GEOGRAPHIC_DATA]" at bounding box center [470, 18] width 51 height 10
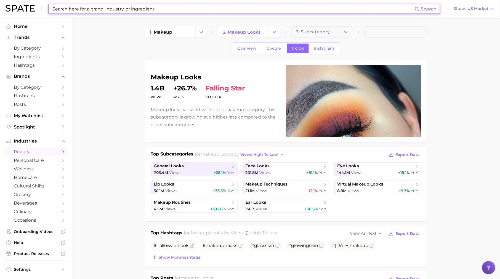
click at [156, 6] on input at bounding box center [233, 8] width 363 height 9
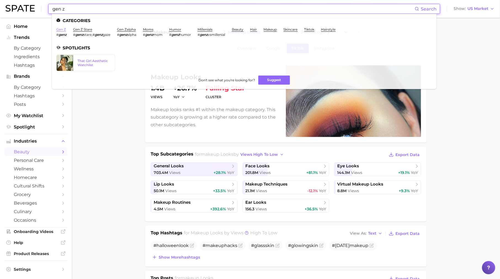
type input "gen z"
click at [58, 28] on link "gen z" at bounding box center [61, 29] width 10 height 4
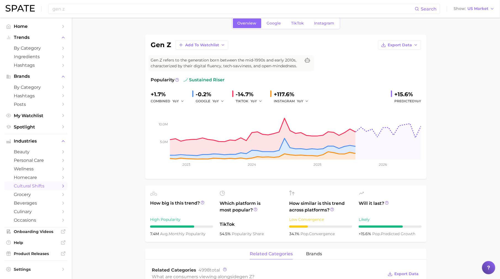
scroll to position [6, 0]
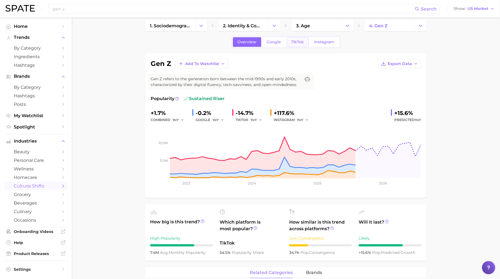
click at [304, 45] on link "TikTok" at bounding box center [298, 42] width 22 height 10
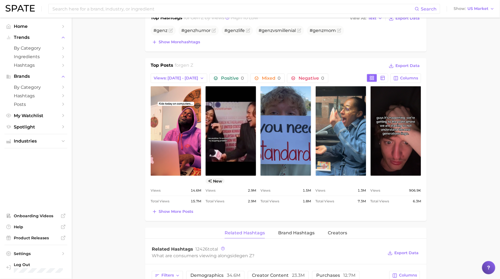
scroll to position [228, 0]
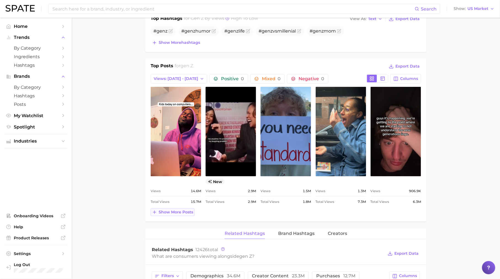
click at [163, 210] on span "Show more posts" at bounding box center [176, 212] width 34 height 5
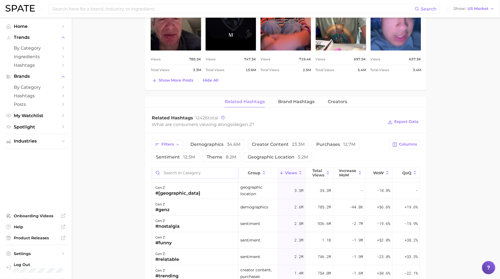
click at [188, 172] on input "Search in category" at bounding box center [195, 173] width 86 height 10
type input "a"
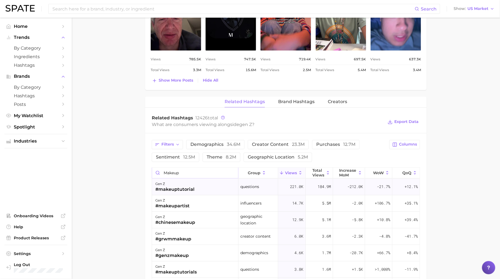
type input "makeup"
click at [177, 183] on div "gen z" at bounding box center [174, 184] width 39 height 7
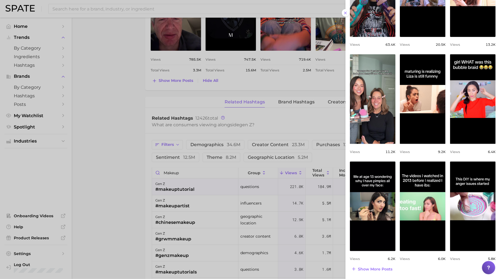
click at [259, 216] on div at bounding box center [250, 139] width 500 height 279
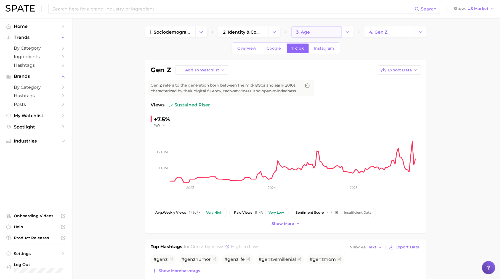
click at [310, 31] on span "3. age" at bounding box center [303, 32] width 14 height 5
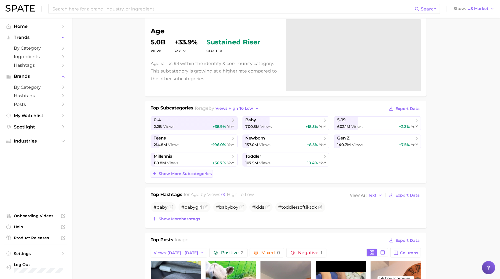
click at [173, 174] on span "Show more subcategories" at bounding box center [185, 174] width 53 height 5
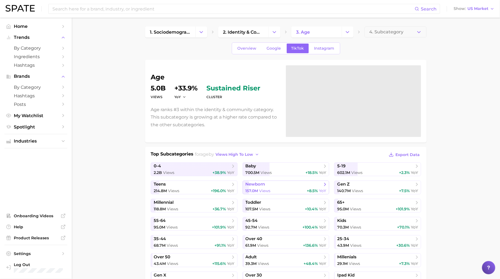
click at [270, 189] on span "Views" at bounding box center [264, 190] width 11 height 5
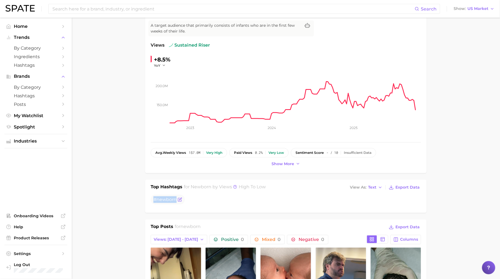
drag, startPoint x: 155, startPoint y: 199, endPoint x: 177, endPoint y: 201, distance: 22.5
click at [177, 201] on span "# newborn" at bounding box center [168, 200] width 34 height 10
click at [250, 203] on ul "# newborn" at bounding box center [286, 200] width 270 height 10
click at [65, 57] on icon "Sidebar" at bounding box center [63, 56] width 5 height 5
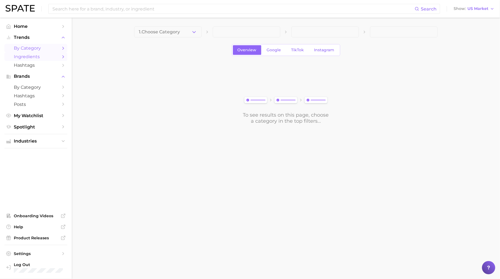
click at [61, 50] on icon "Sidebar" at bounding box center [63, 48] width 5 height 5
click at [156, 34] on span "1. Choose Category" at bounding box center [159, 32] width 41 height 5
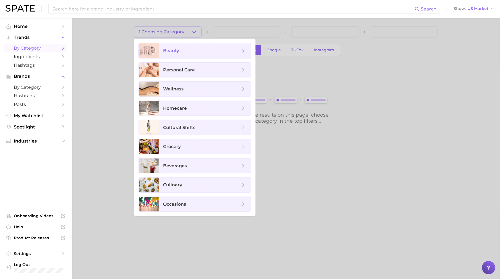
click at [188, 52] on span "beauty" at bounding box center [201, 51] width 77 height 6
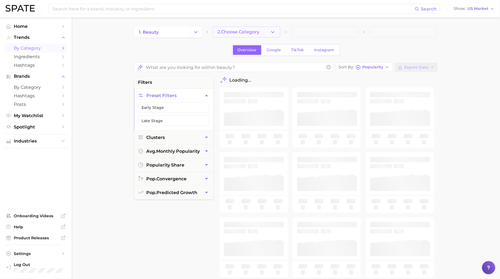
click at [259, 30] on span "2. Choose Category" at bounding box center [238, 32] width 42 height 5
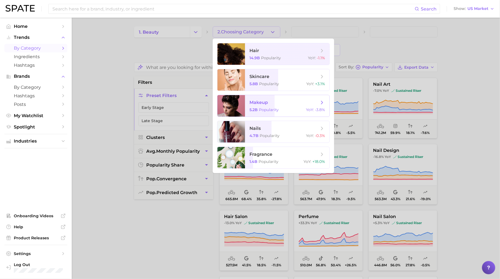
click at [283, 104] on span "makeup" at bounding box center [284, 103] width 70 height 6
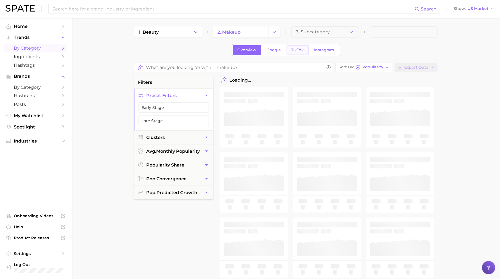
click at [298, 51] on span "TikTok" at bounding box center [297, 50] width 13 height 5
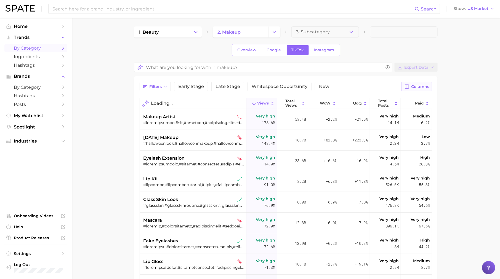
click at [424, 89] on button "Columns" at bounding box center [416, 86] width 31 height 9
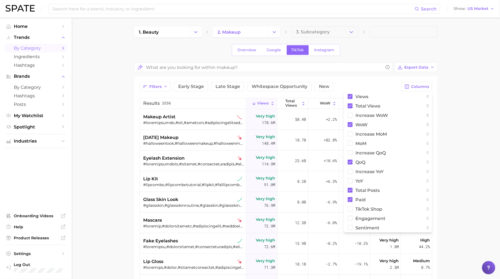
click at [471, 178] on main "1. beauty 2. makeup 3. Subcategory Overview Google TikTok Instagram Export Data…" at bounding box center [286, 214] width 428 height 393
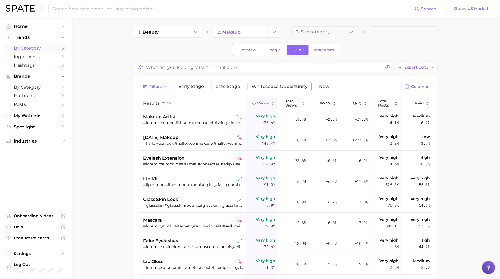
click at [263, 88] on span "Whitespace Opportunity" at bounding box center [280, 86] width 56 height 4
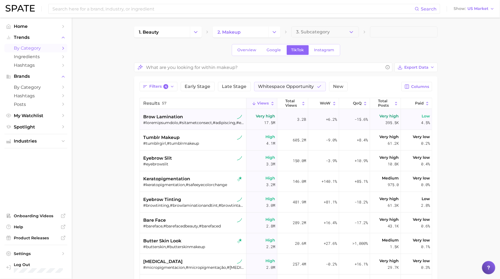
click at [421, 121] on span "4.5%" at bounding box center [425, 122] width 9 height 7
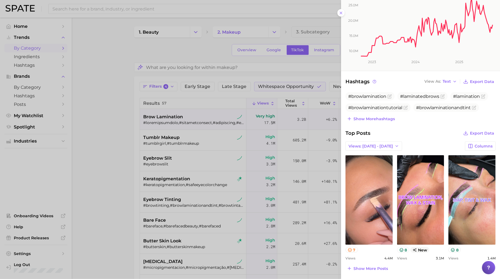
scroll to position [175, 0]
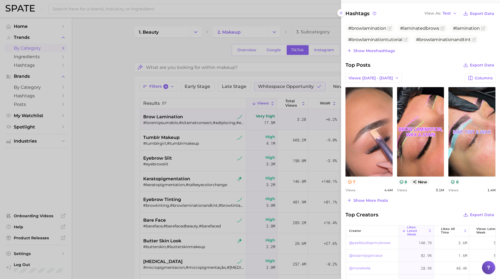
click at [361, 205] on div "category brow lamination Add to Watchlist Brow lamination is a cosmetic procedu…" at bounding box center [420, 81] width 159 height 513
click at [373, 201] on span "Show more posts" at bounding box center [370, 200] width 34 height 5
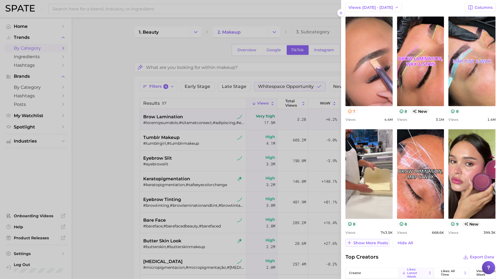
scroll to position [274, 0]
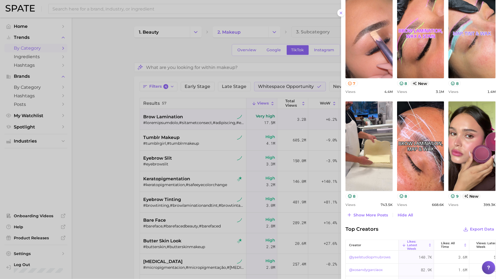
click at [208, 189] on div at bounding box center [250, 139] width 500 height 279
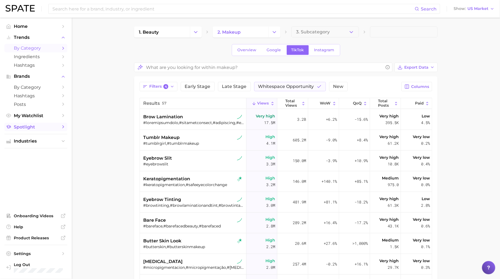
click at [36, 128] on span "Spotlight" at bounding box center [36, 126] width 44 height 5
